Goal: Task Accomplishment & Management: Use online tool/utility

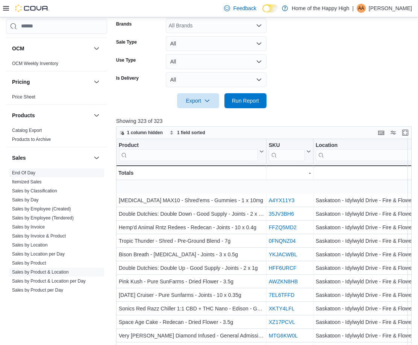
scroll to position [38, 0]
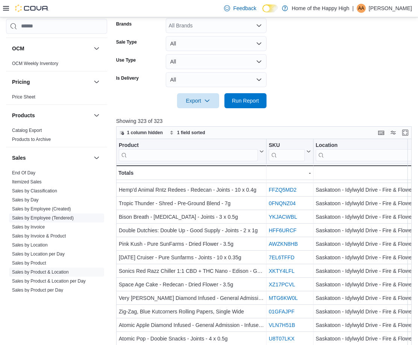
click at [59, 217] on link "Sales by Employee (Tendered)" at bounding box center [43, 218] width 62 height 5
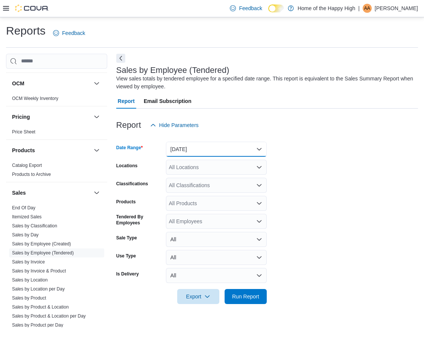
click at [237, 149] on button "Yesterday" at bounding box center [216, 149] width 101 height 15
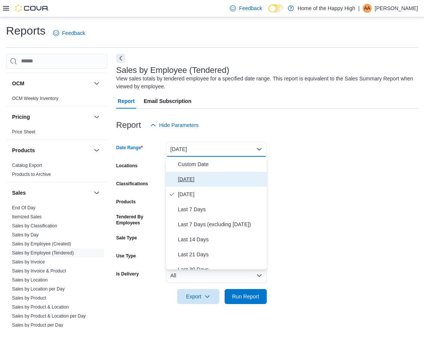
click at [217, 176] on span "[DATE]" at bounding box center [221, 179] width 86 height 9
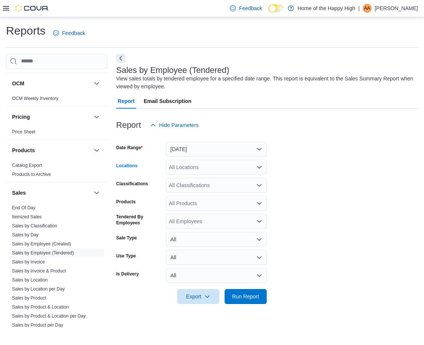
click at [218, 166] on div "All Locations" at bounding box center [216, 167] width 101 height 15
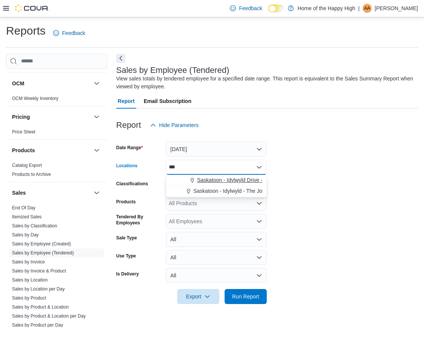
type input "***"
click at [222, 176] on button "Saskatoon - Idylwyld Drive - Fire & Flower" at bounding box center [216, 180] width 101 height 11
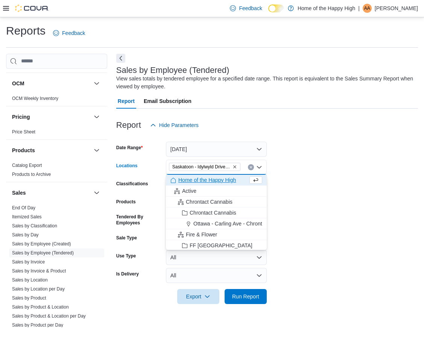
click at [386, 174] on form "Date Range Today Locations Saskatoon - Idylwyld Drive - Fire & Flower Combo box…" at bounding box center [267, 219] width 302 height 172
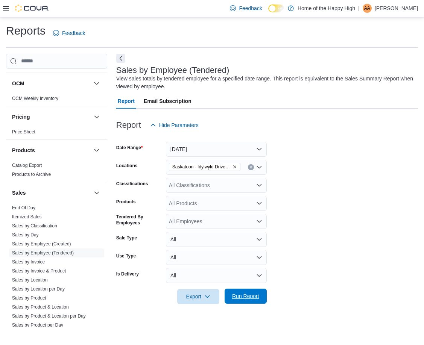
click at [260, 297] on span "Run Report" at bounding box center [245, 296] width 33 height 15
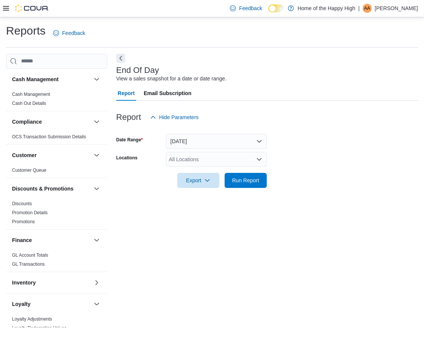
click at [198, 156] on div "All Locations" at bounding box center [216, 159] width 101 height 15
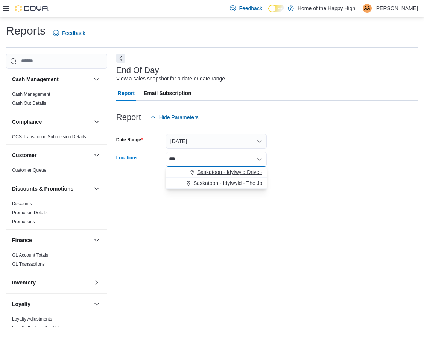
type input "***"
click at [211, 172] on span "Saskatoon - Idylwyld Drive - Fire & Flower" at bounding box center [246, 173] width 98 height 8
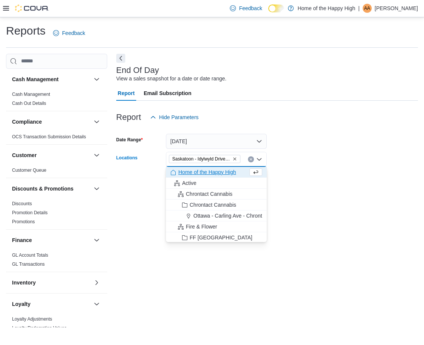
click at [300, 156] on form "Date Range [DATE] Locations [GEOGRAPHIC_DATA] - [GEOGRAPHIC_DATA] - Fire & Flow…" at bounding box center [267, 156] width 302 height 63
